Goal: Transaction & Acquisition: Register for event/course

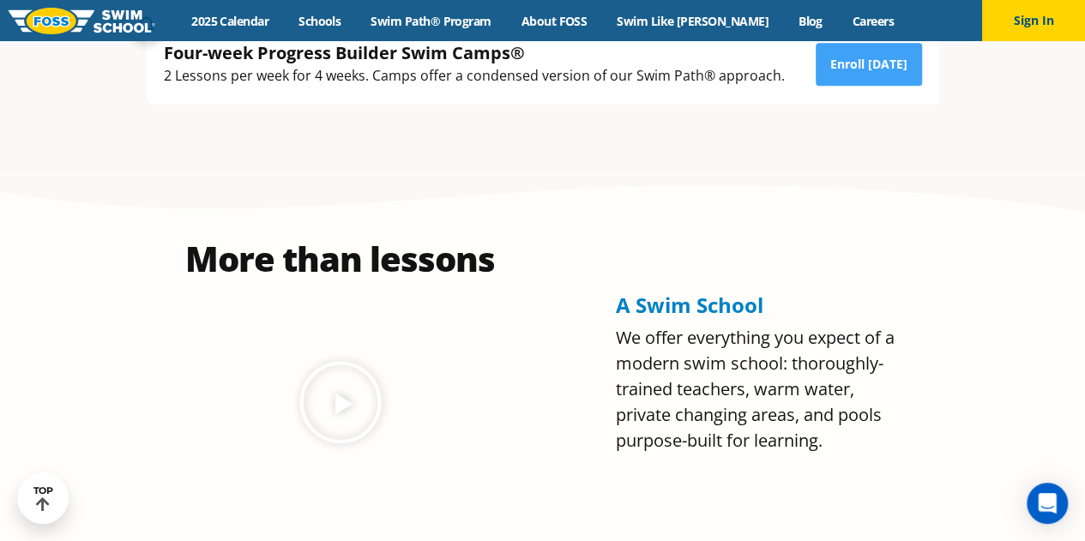
scroll to position [595, 0]
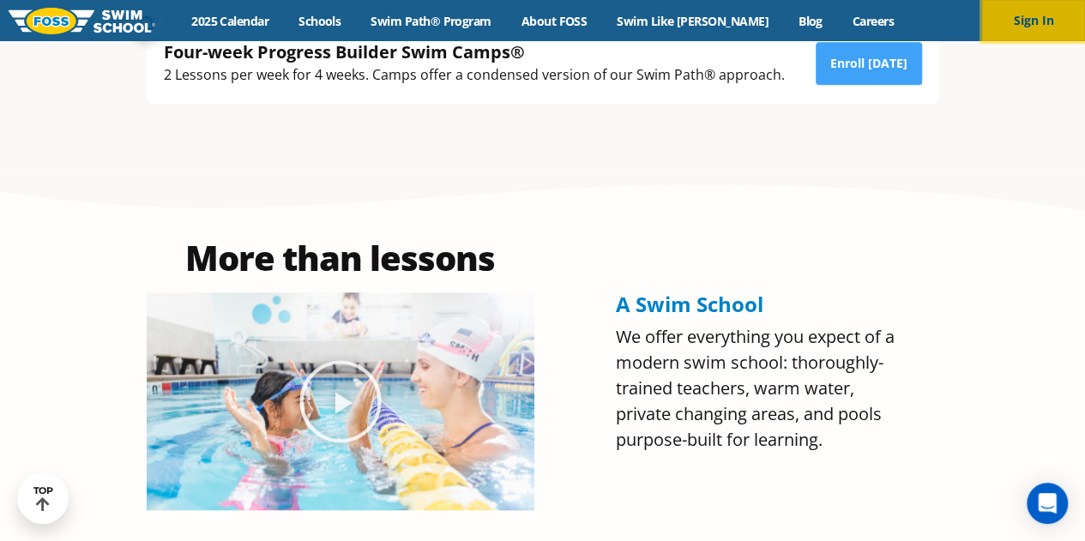
click at [1050, 9] on button "Sign In" at bounding box center [1033, 20] width 103 height 41
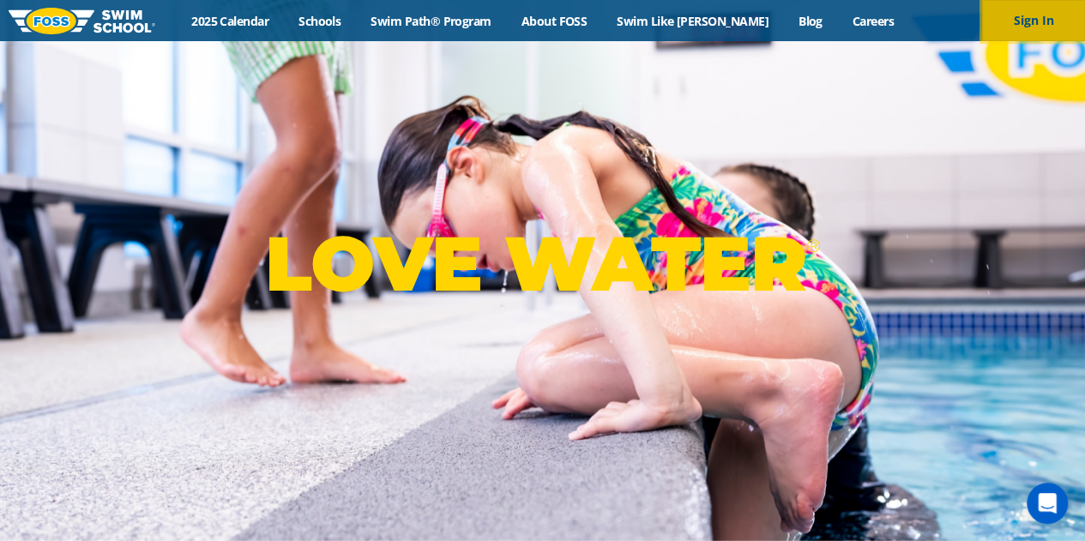
click at [1048, 16] on button "Sign In" at bounding box center [1033, 20] width 103 height 41
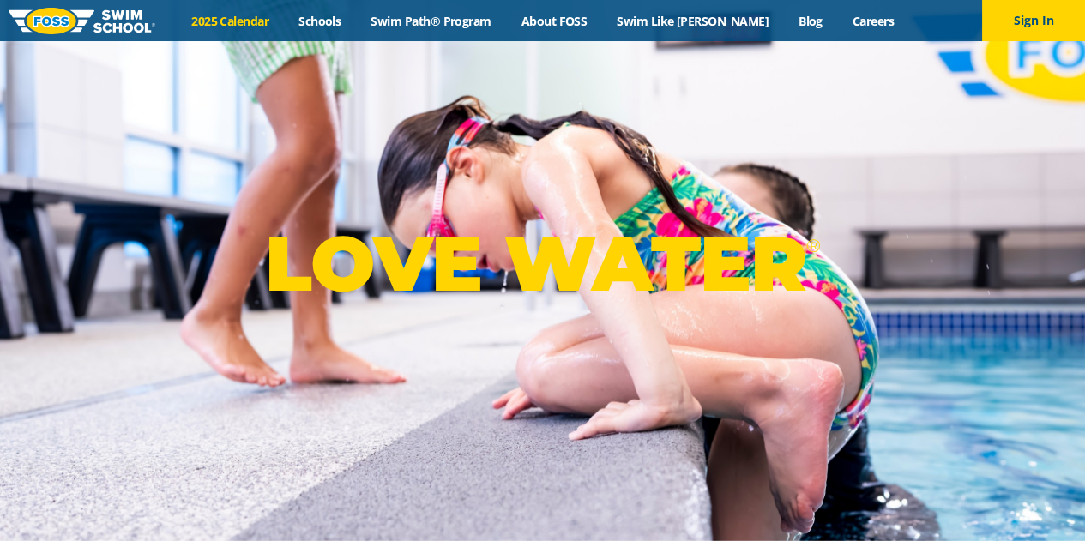
click at [258, 15] on link "2025 Calendar" at bounding box center [230, 21] width 107 height 16
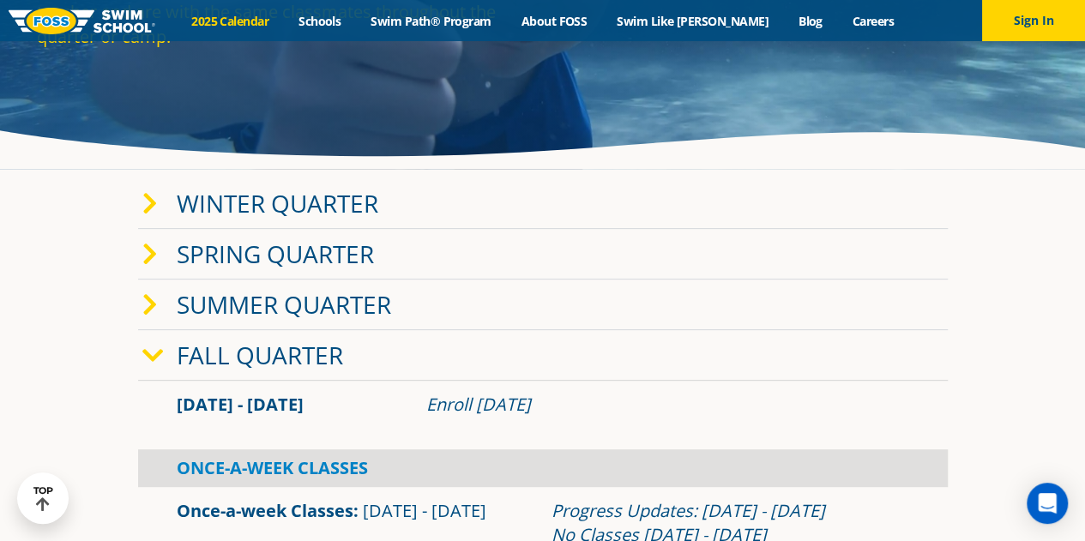
scroll to position [211, 0]
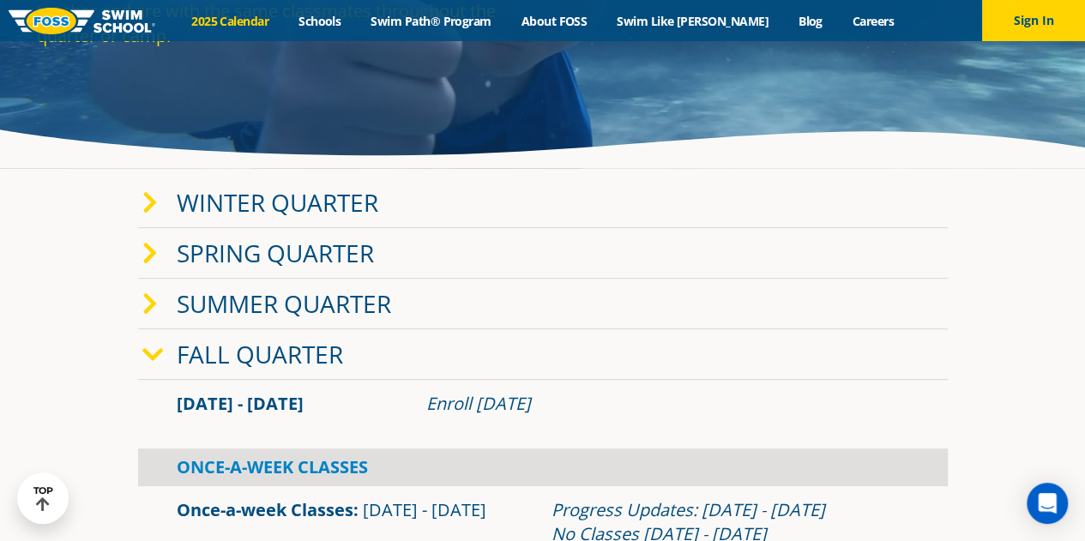
click at [226, 349] on link "Fall Quarter" at bounding box center [260, 354] width 166 height 33
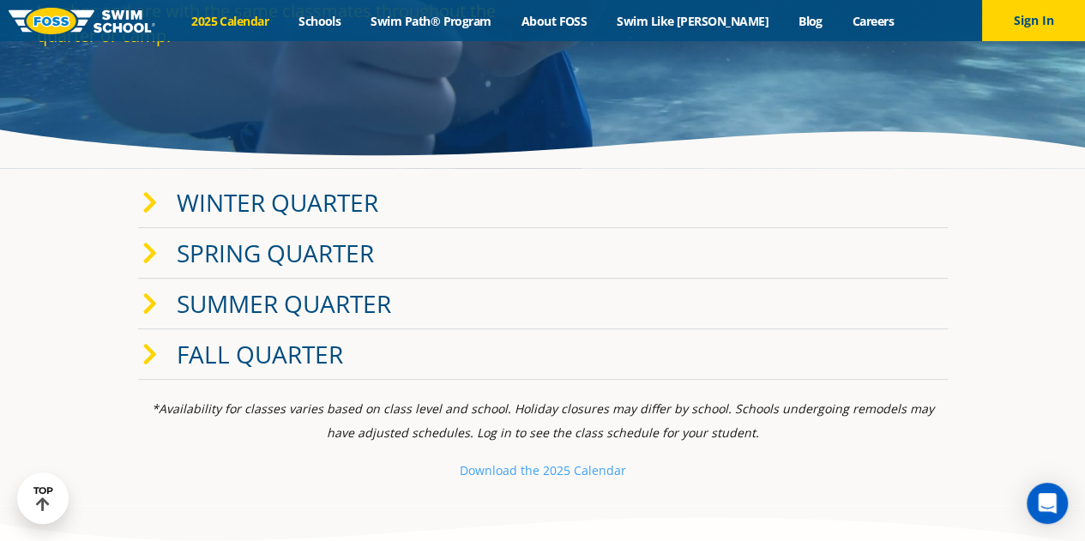
click at [226, 349] on link "Fall Quarter" at bounding box center [260, 354] width 166 height 33
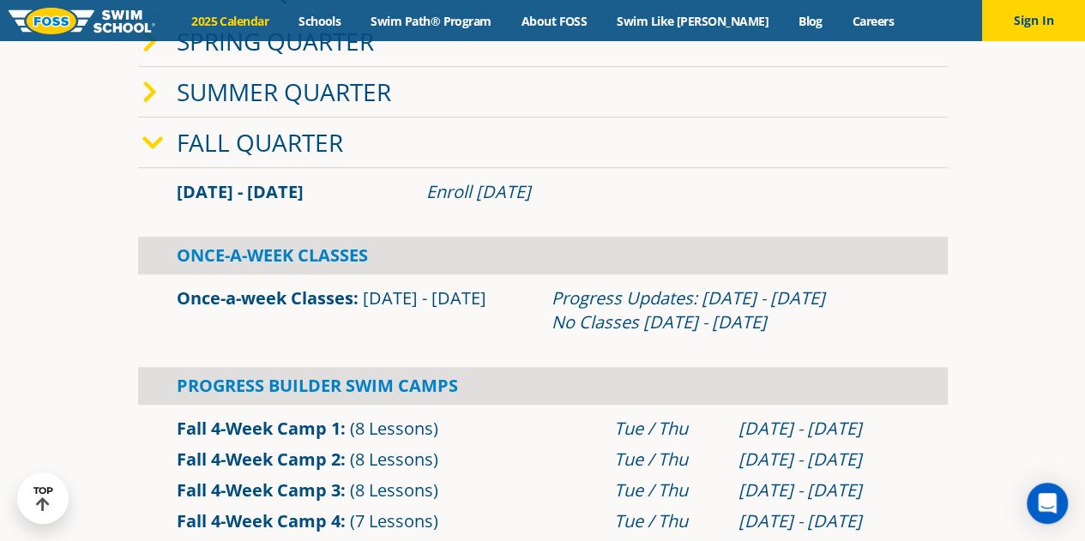
scroll to position [401, 0]
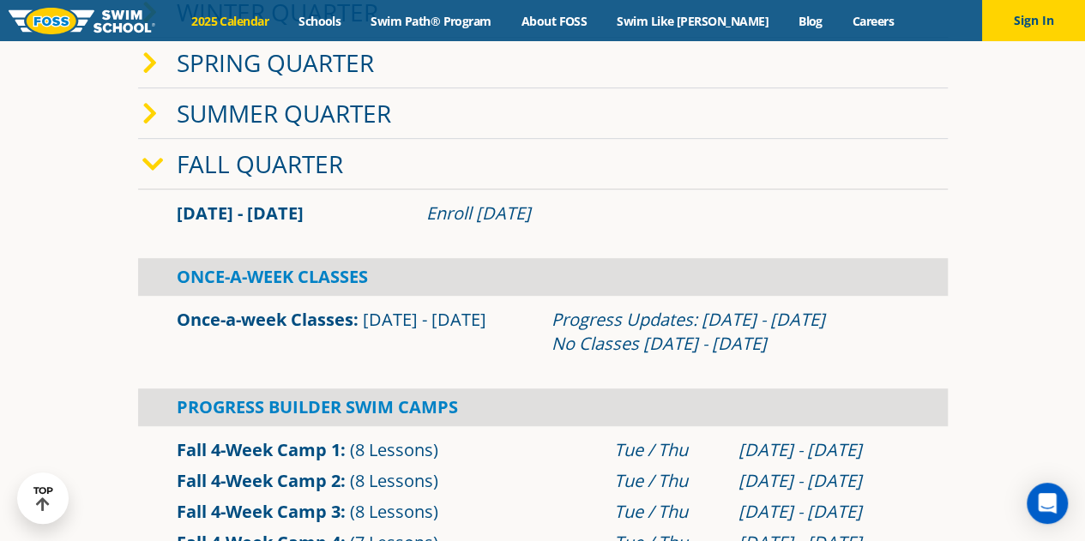
click at [353, 11] on div "Menu 2025 Calendar Schools Swim Path® Program About FOSS Swim Like Regan Blog C…" at bounding box center [542, 20] width 1085 height 41
click at [353, 20] on link "Schools" at bounding box center [320, 21] width 72 height 16
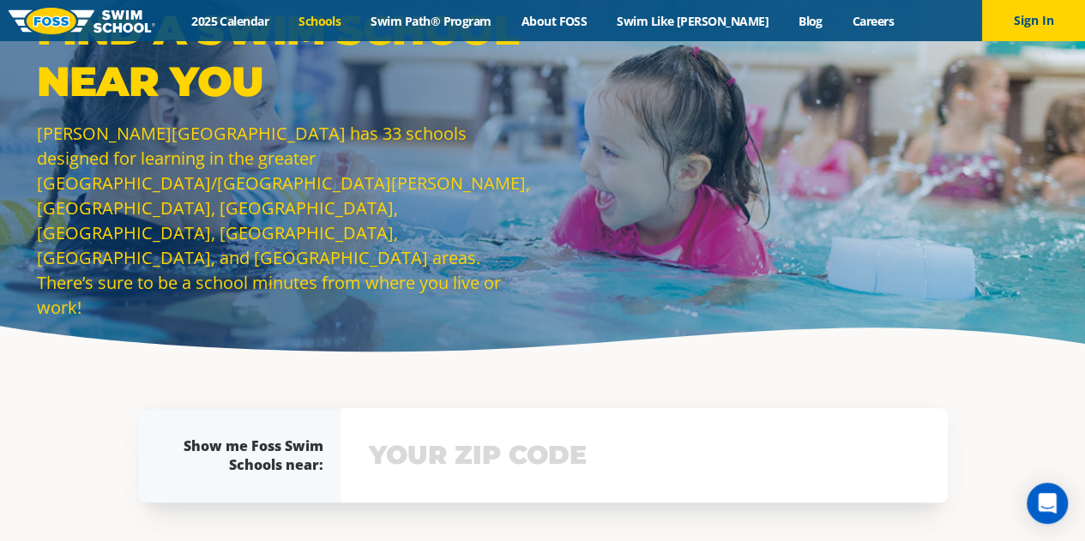
click at [440, 468] on input "text" at bounding box center [644, 456] width 559 height 50
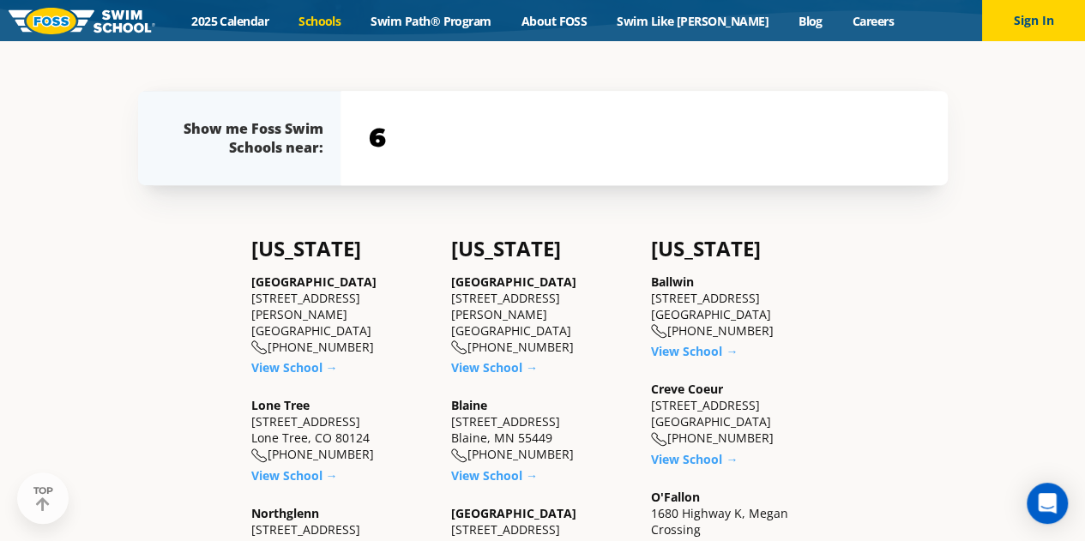
scroll to position [336, 0]
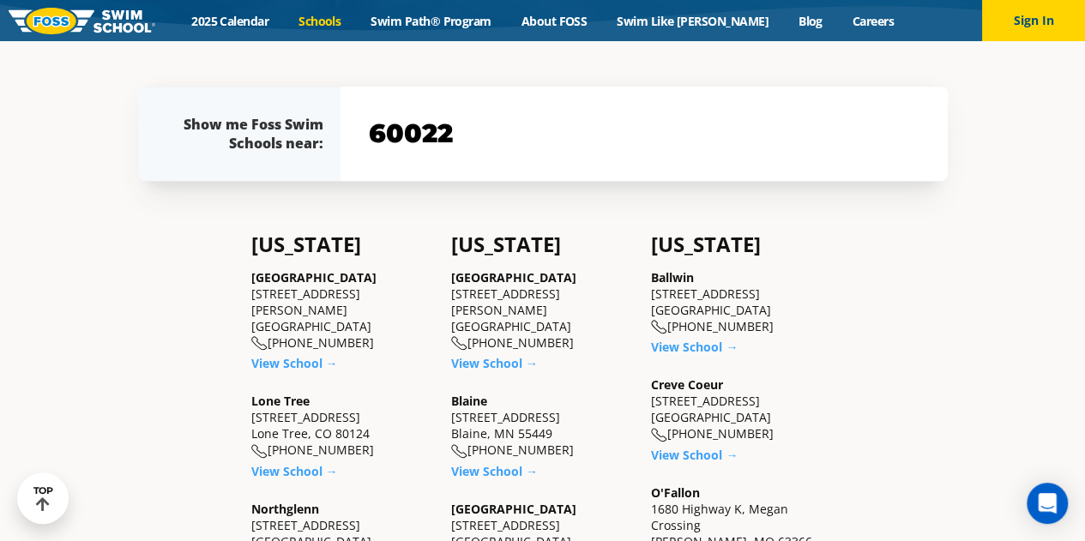
type input "60022"
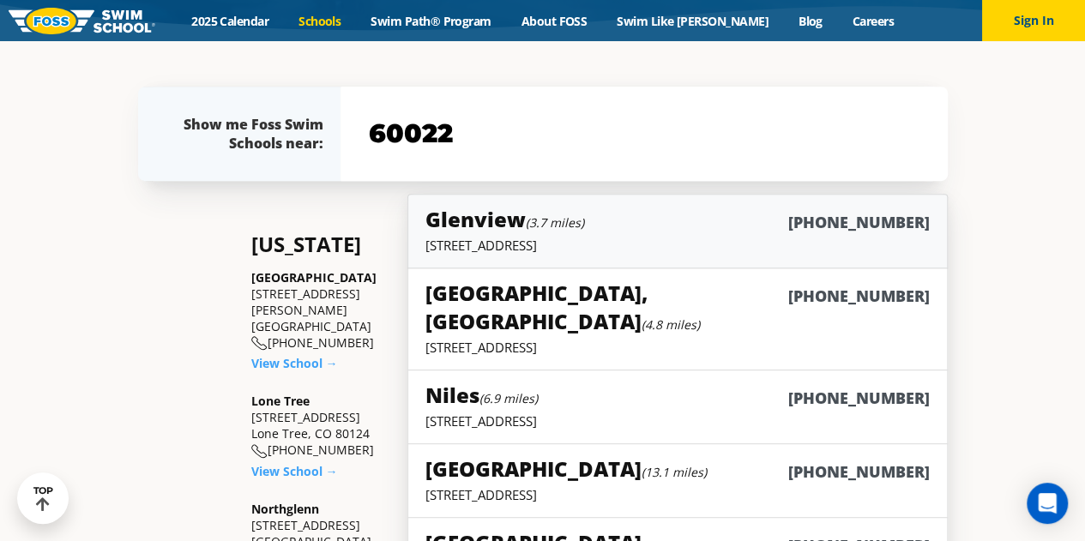
click at [858, 219] on h6 "(847) 944-9222" at bounding box center [859, 222] width 142 height 21
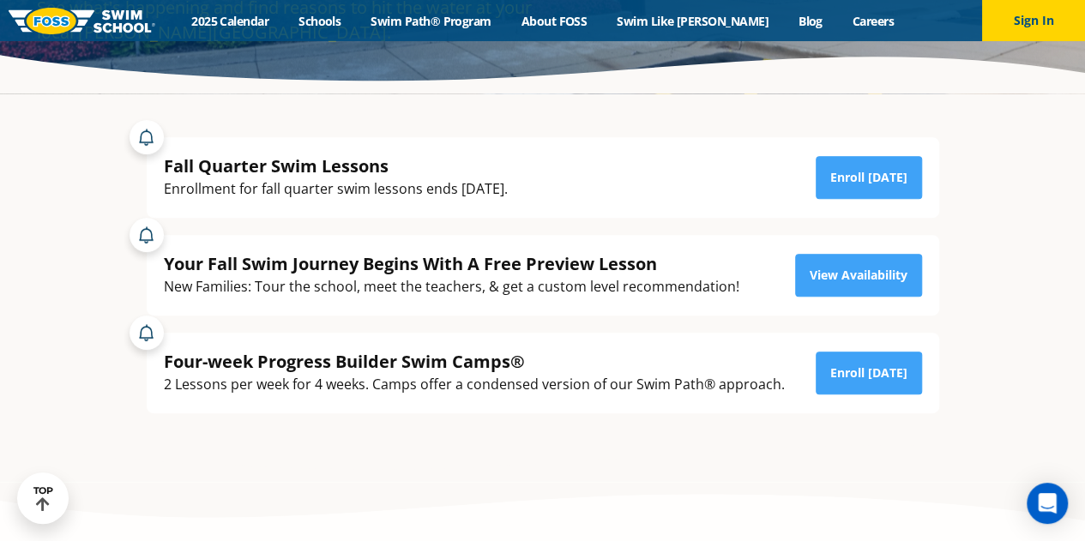
scroll to position [293, 0]
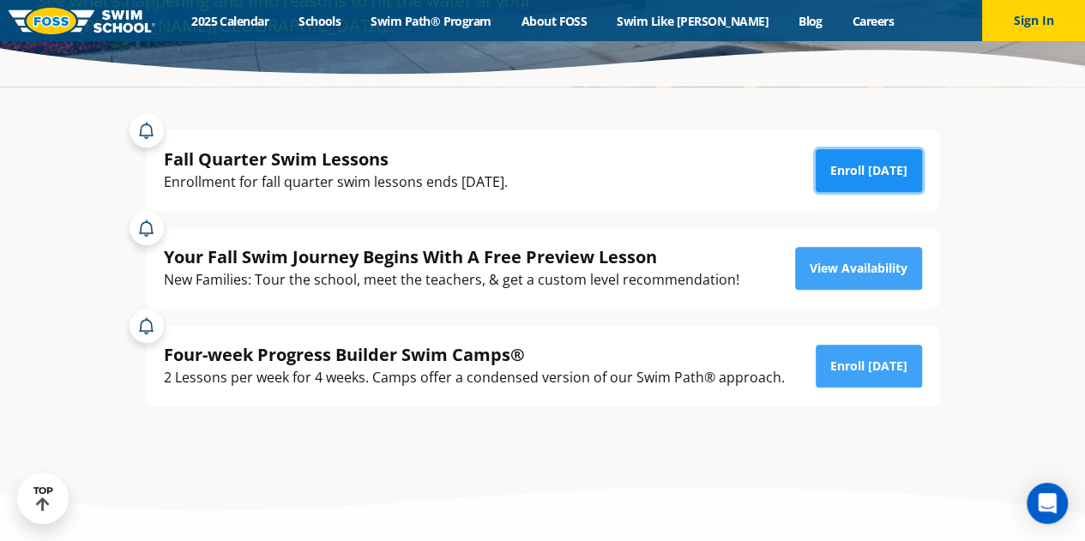
click at [856, 168] on link "Enroll Today" at bounding box center [869, 170] width 106 height 43
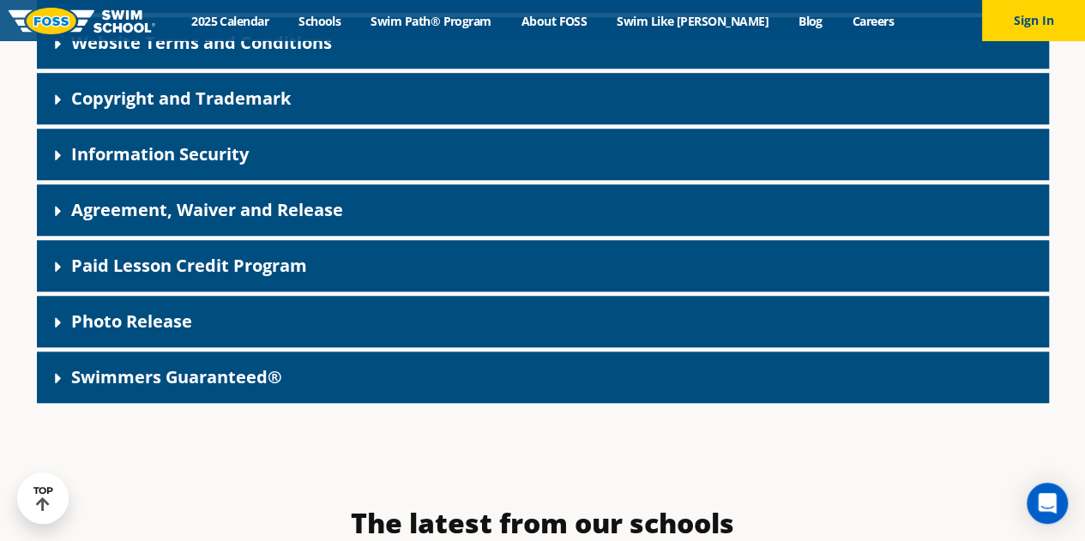
scroll to position [625, 0]
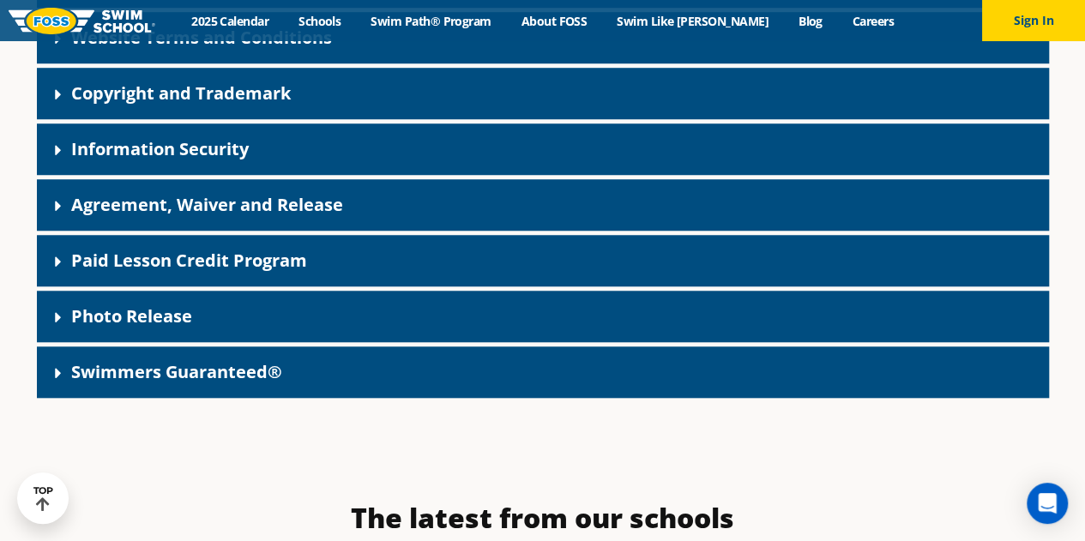
click at [152, 268] on link "Paid Lesson Credit Program" at bounding box center [189, 260] width 236 height 23
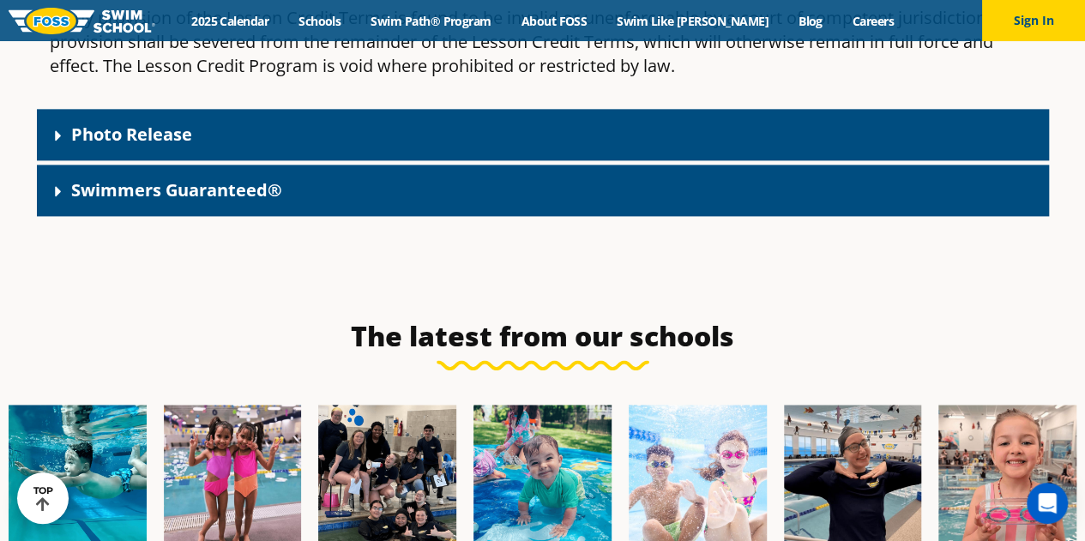
scroll to position [4321, 0]
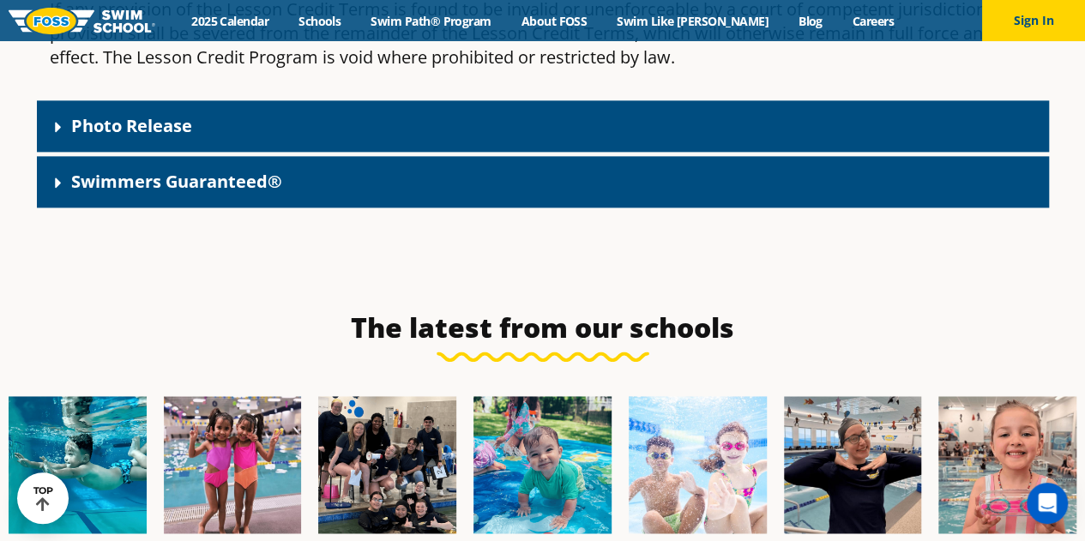
click at [163, 170] on link "Swimmers Guaranteed®" at bounding box center [176, 181] width 211 height 23
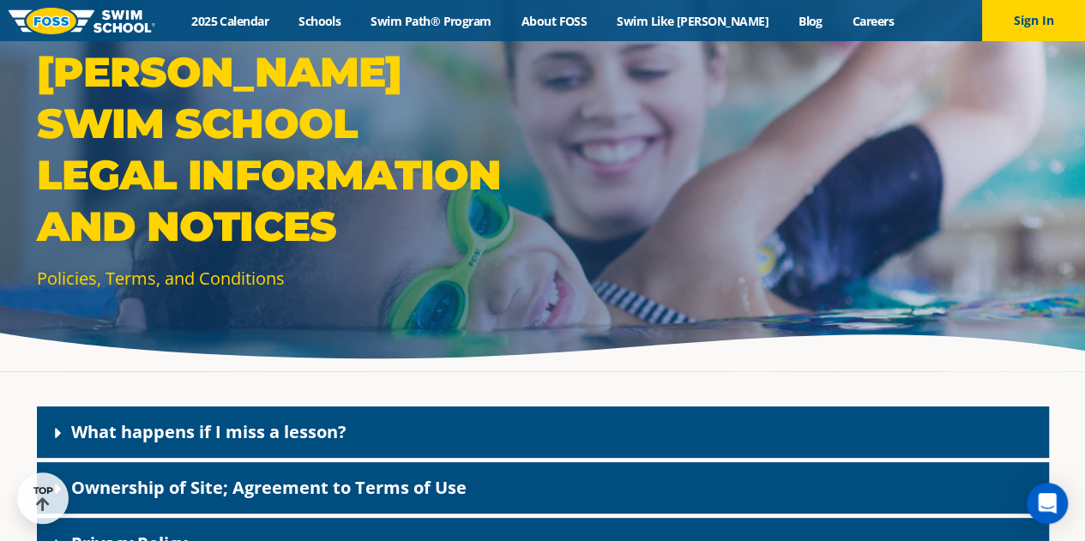
scroll to position [0, 0]
